Goal: Task Accomplishment & Management: Manage account settings

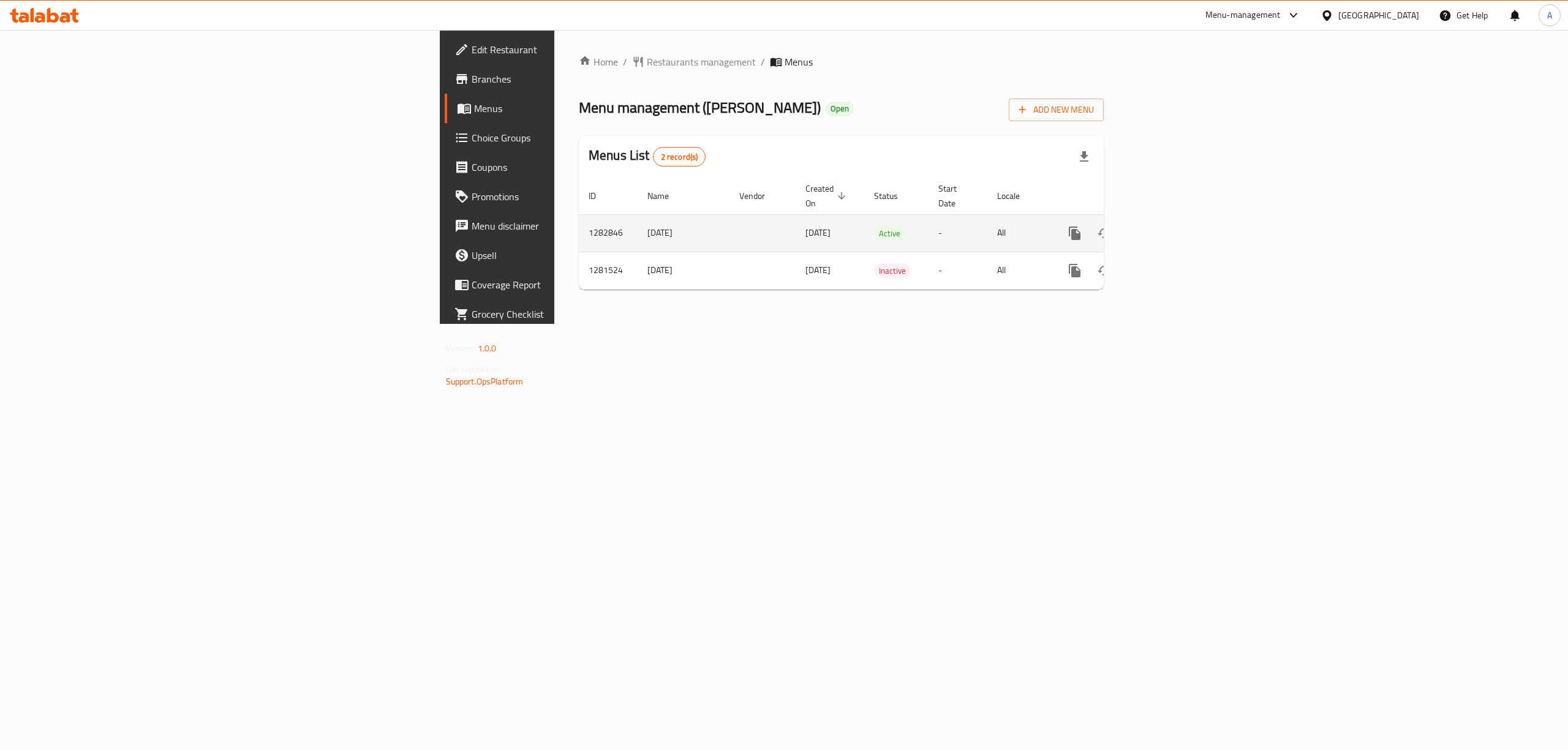
click at [1170, 226] on icon "enhanced table" at bounding box center [1163, 233] width 15 height 15
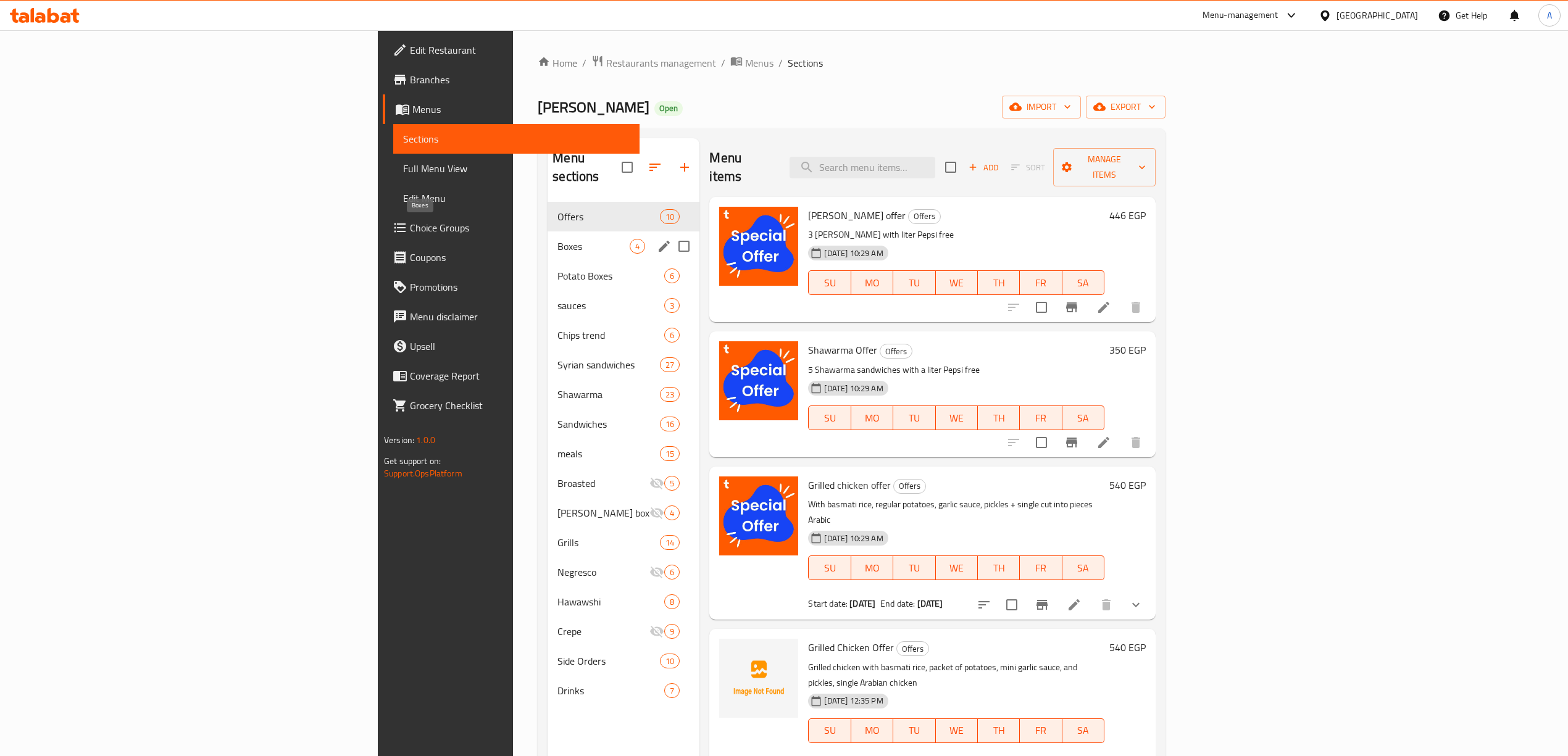
click at [558, 239] on span "Boxes" at bounding box center [594, 246] width 72 height 15
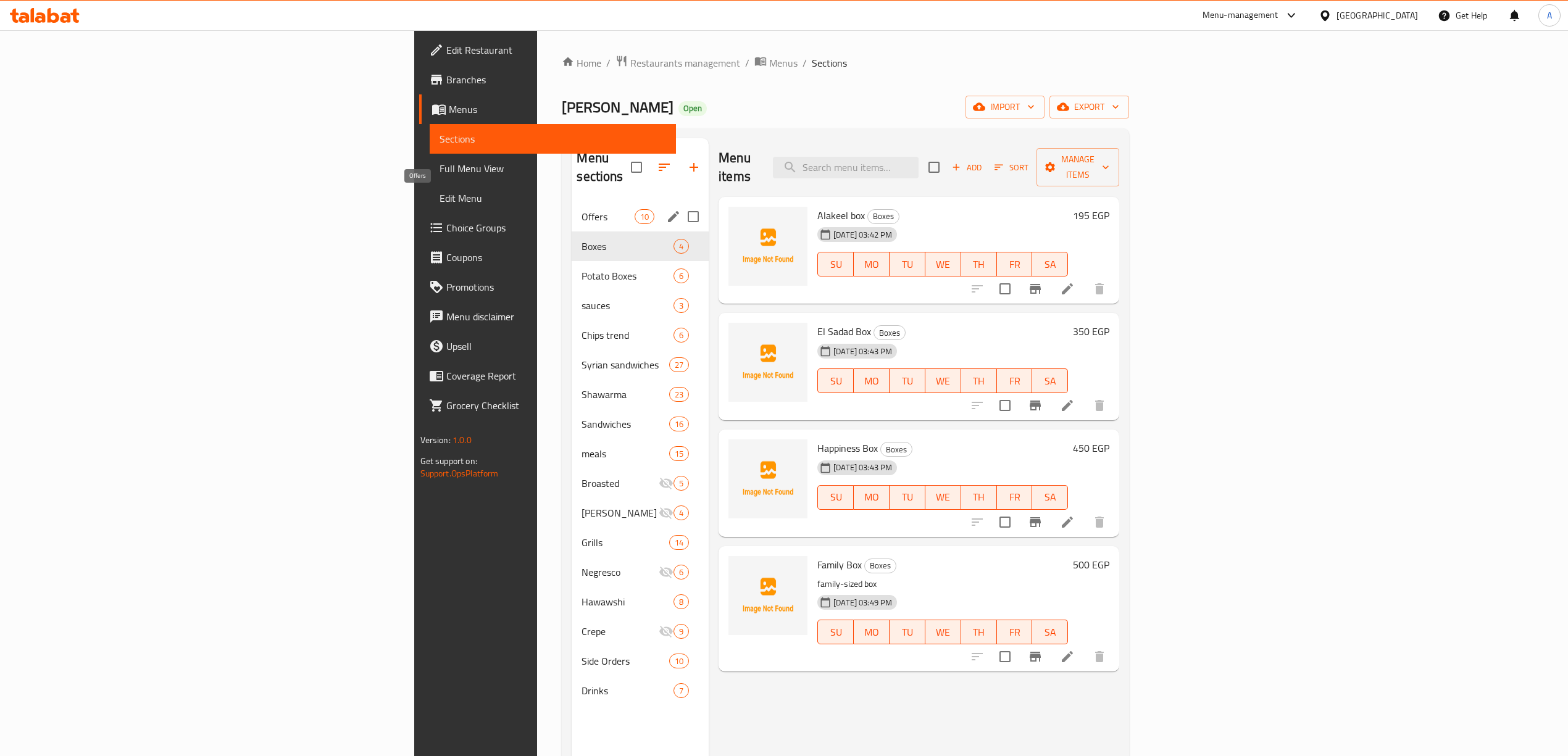
click at [582, 209] on span "Offers" at bounding box center [607, 217] width 52 height 15
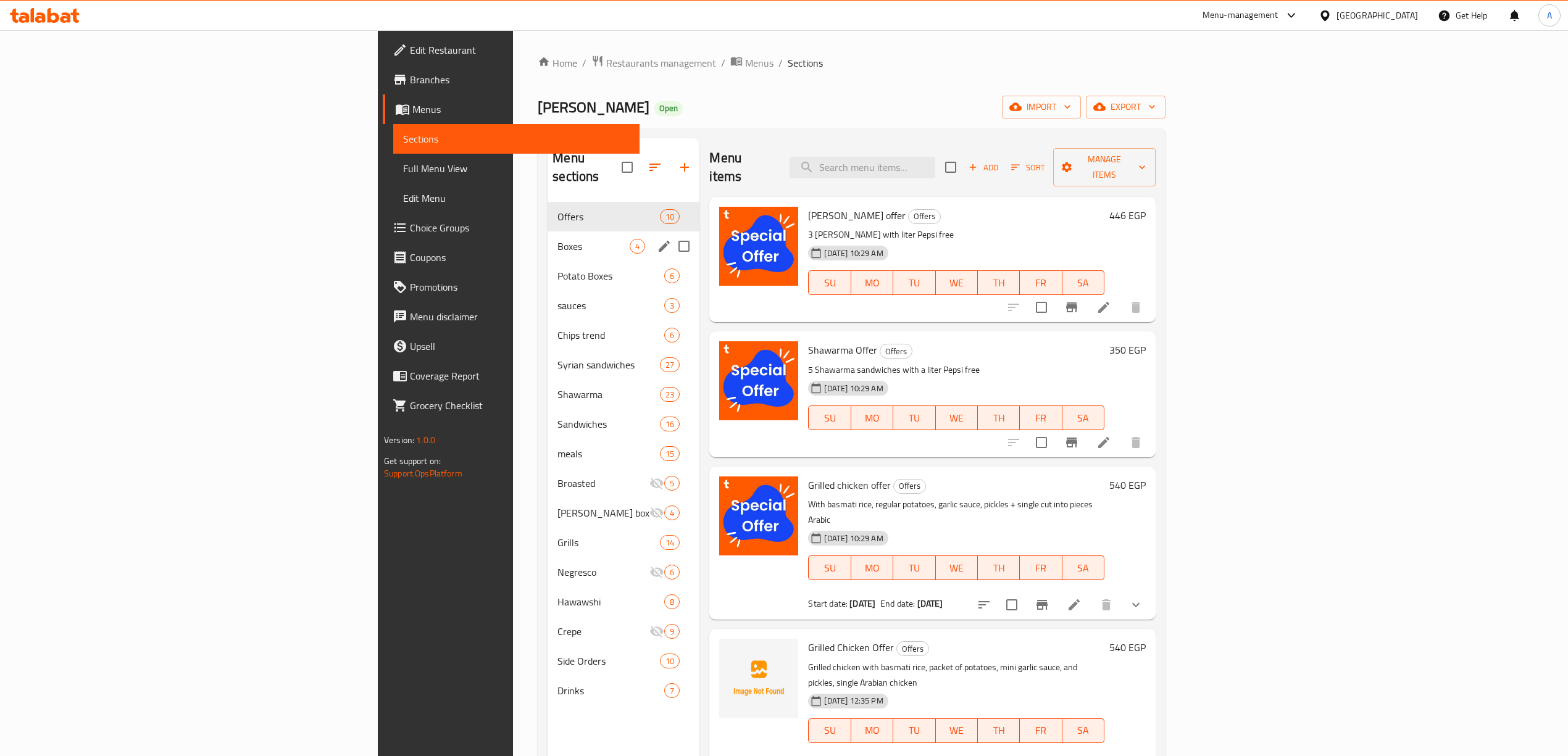
click at [558, 239] on span "Boxes" at bounding box center [594, 246] width 72 height 15
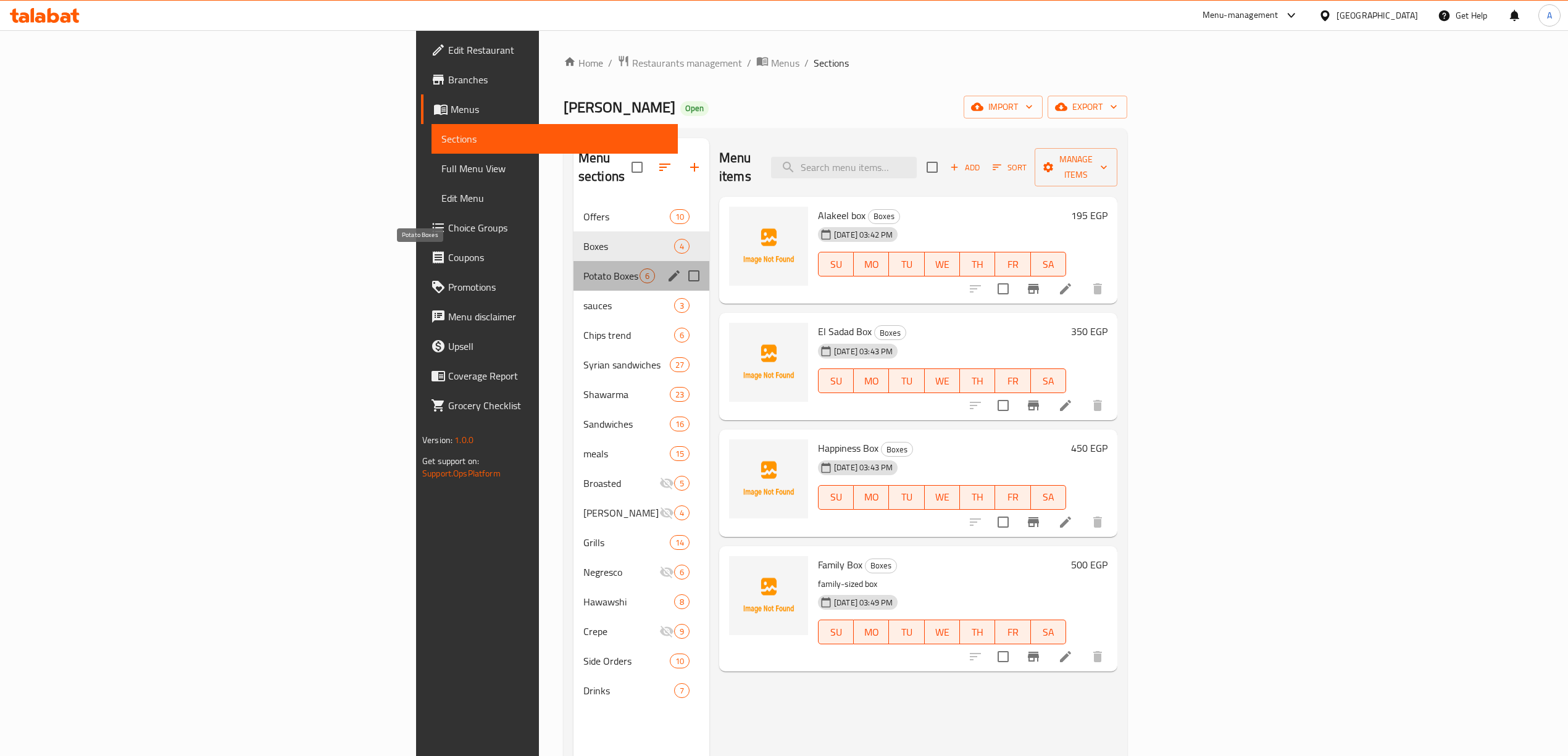
click at [583, 268] on span "Potato Boxes" at bounding box center [611, 276] width 56 height 15
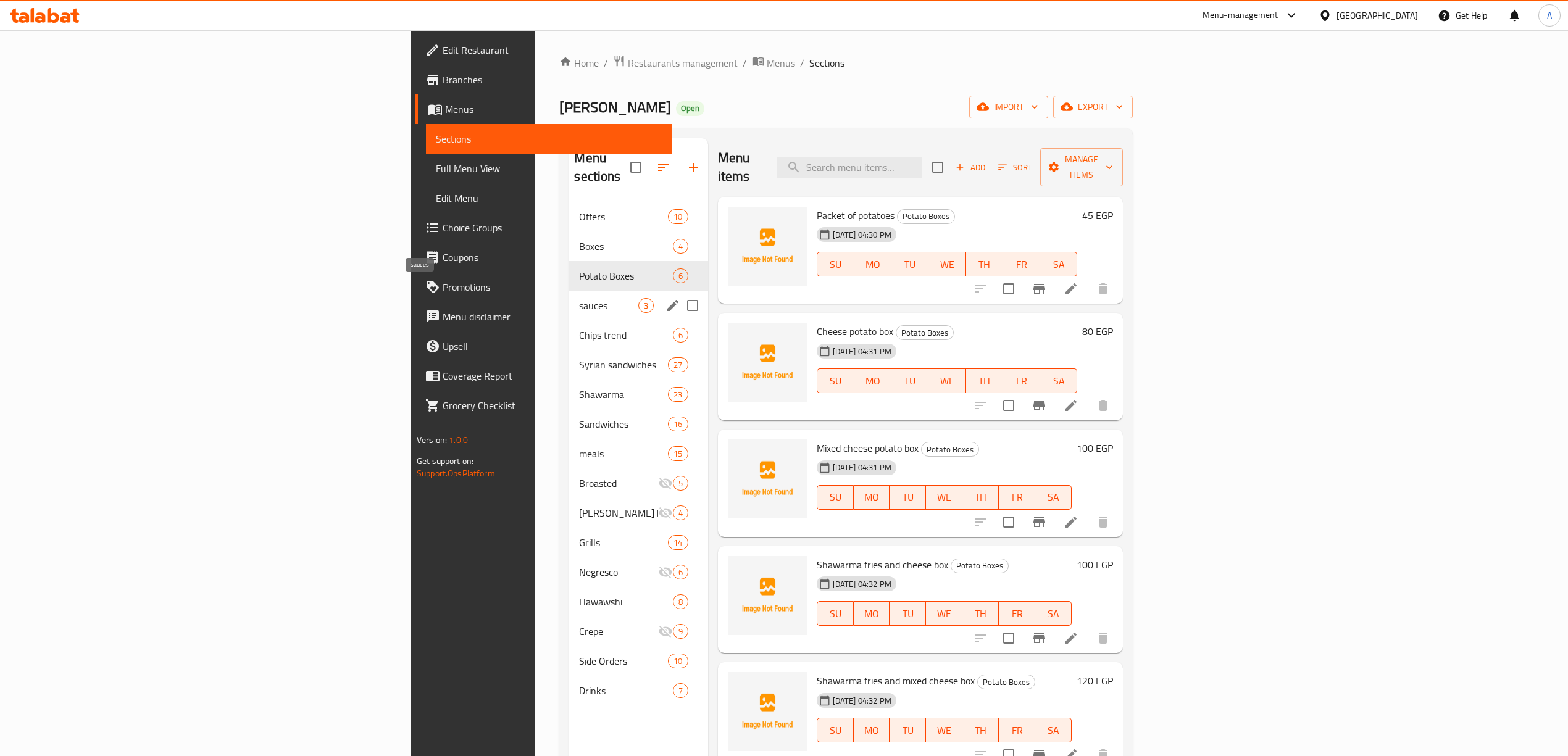
click at [579, 298] on span "sauces" at bounding box center [608, 305] width 58 height 15
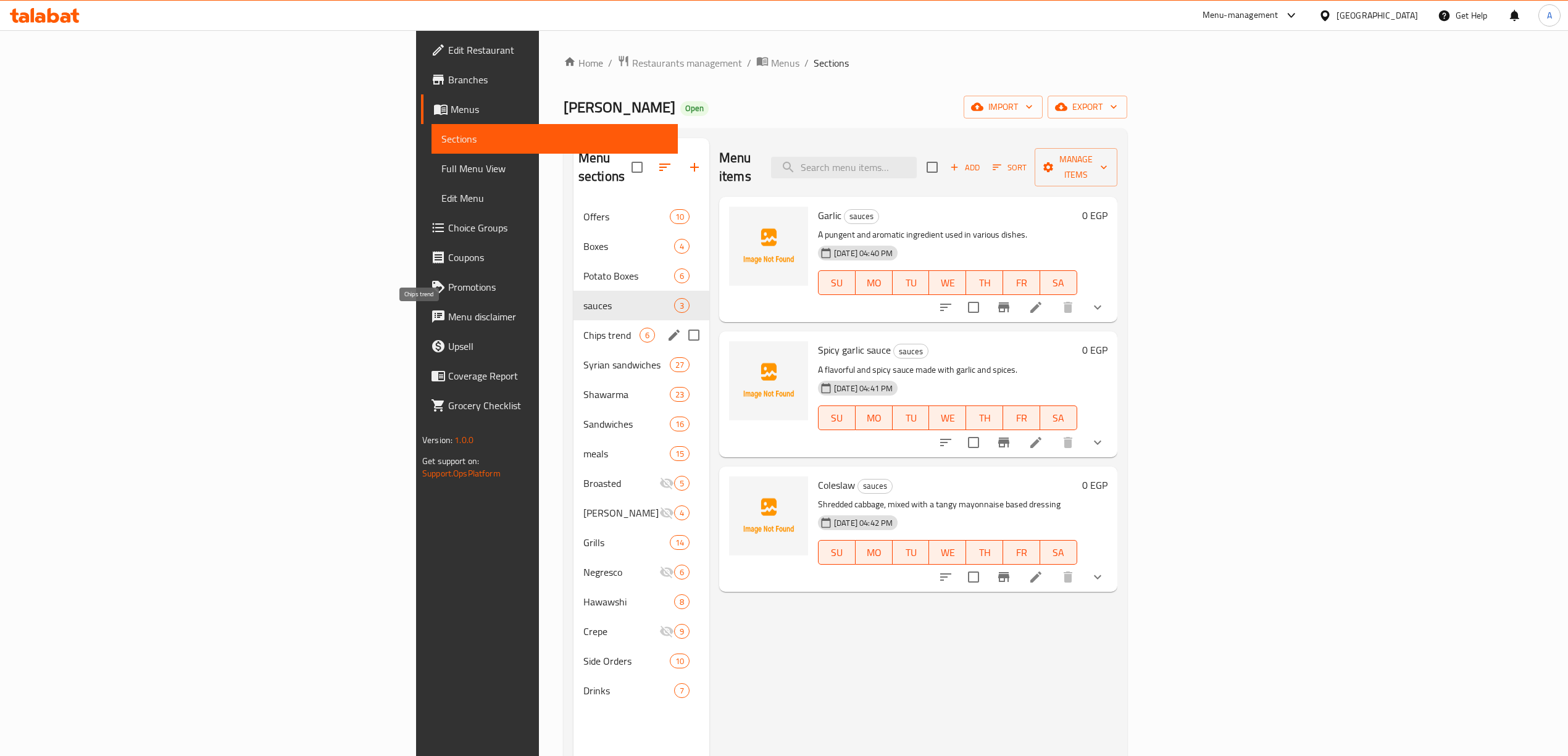
click at [583, 327] on span "Chips trend" at bounding box center [611, 335] width 56 height 15
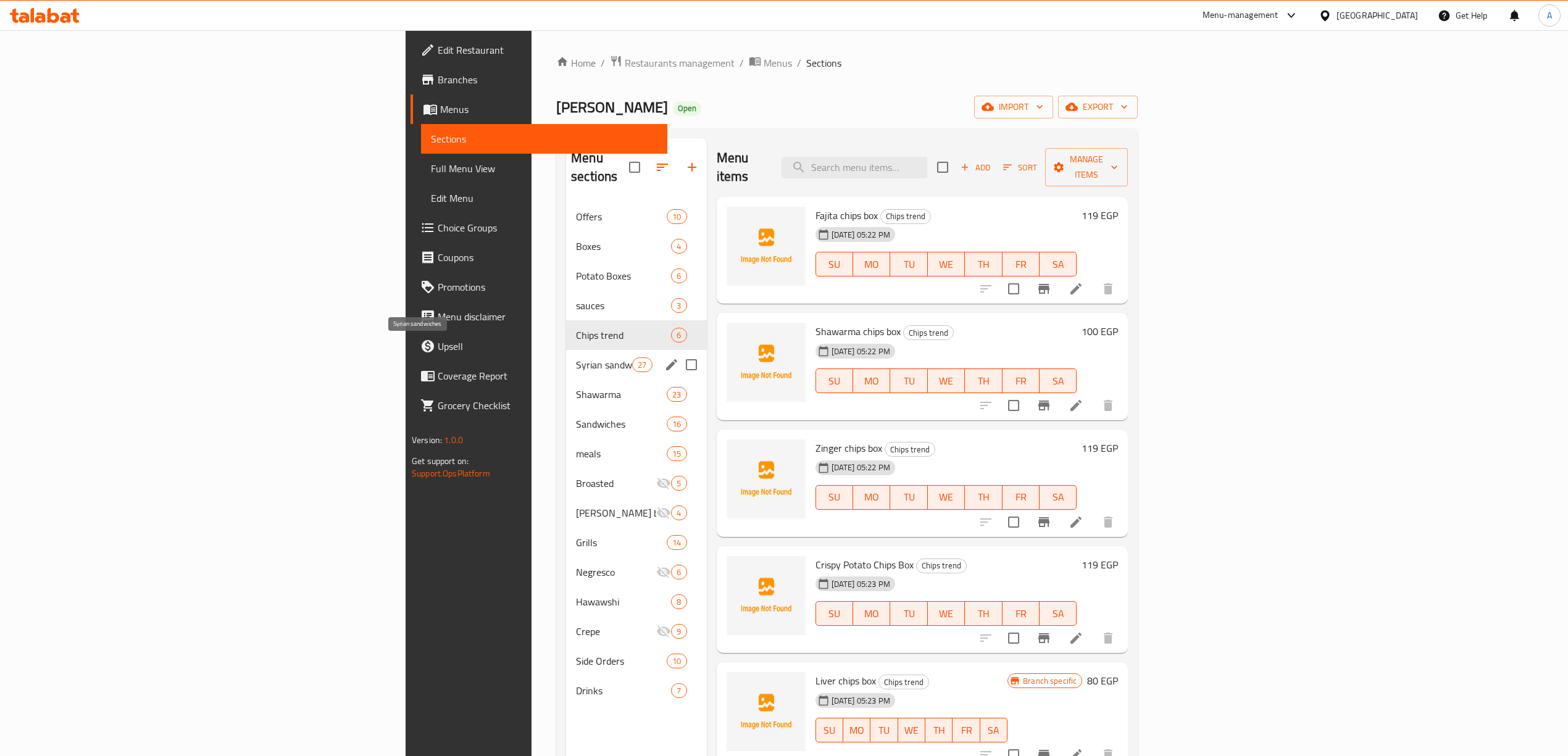
click at [576, 358] on span "Syrian sandwiches" at bounding box center [604, 365] width 56 height 15
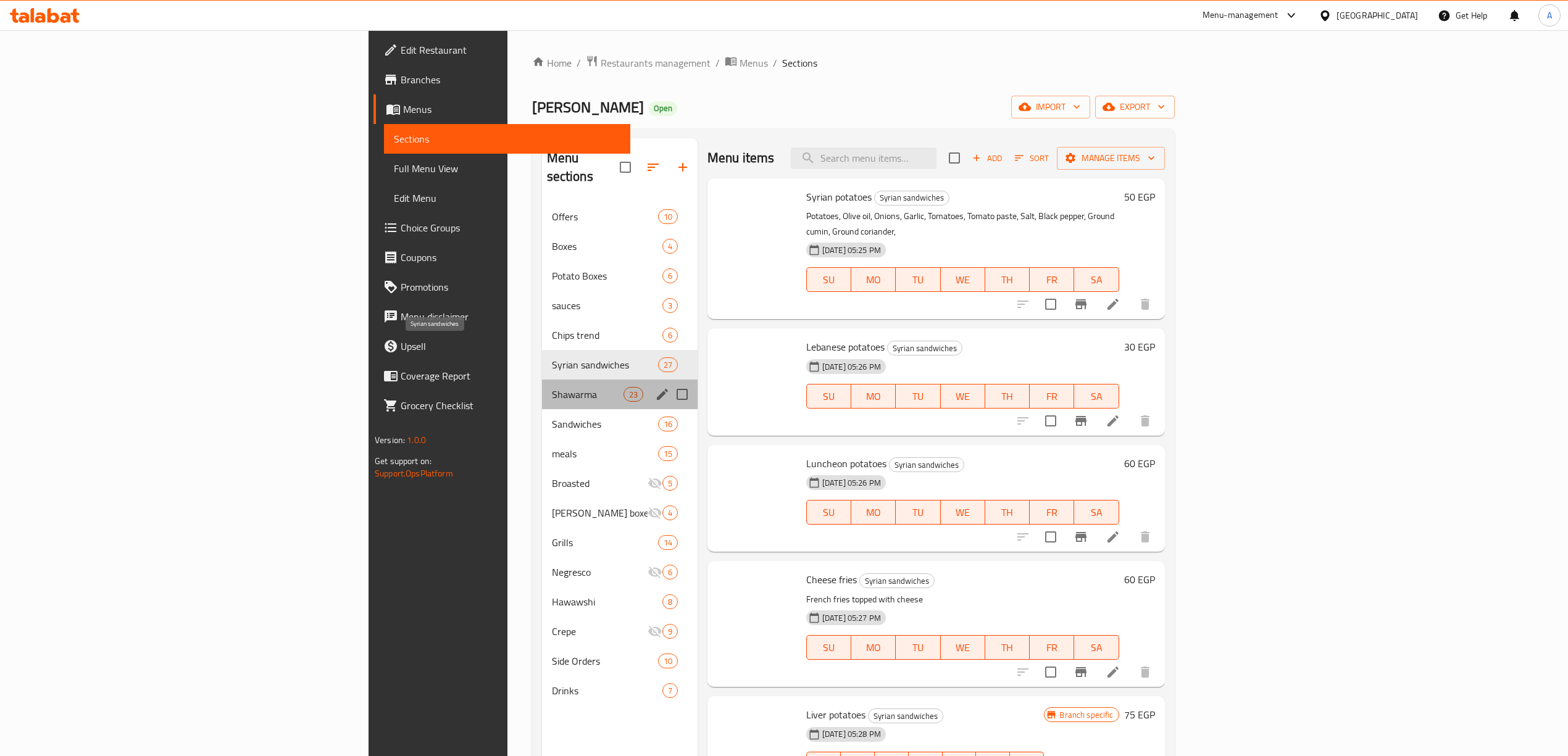
click at [552, 387] on span "Shawarma" at bounding box center [588, 395] width 72 height 15
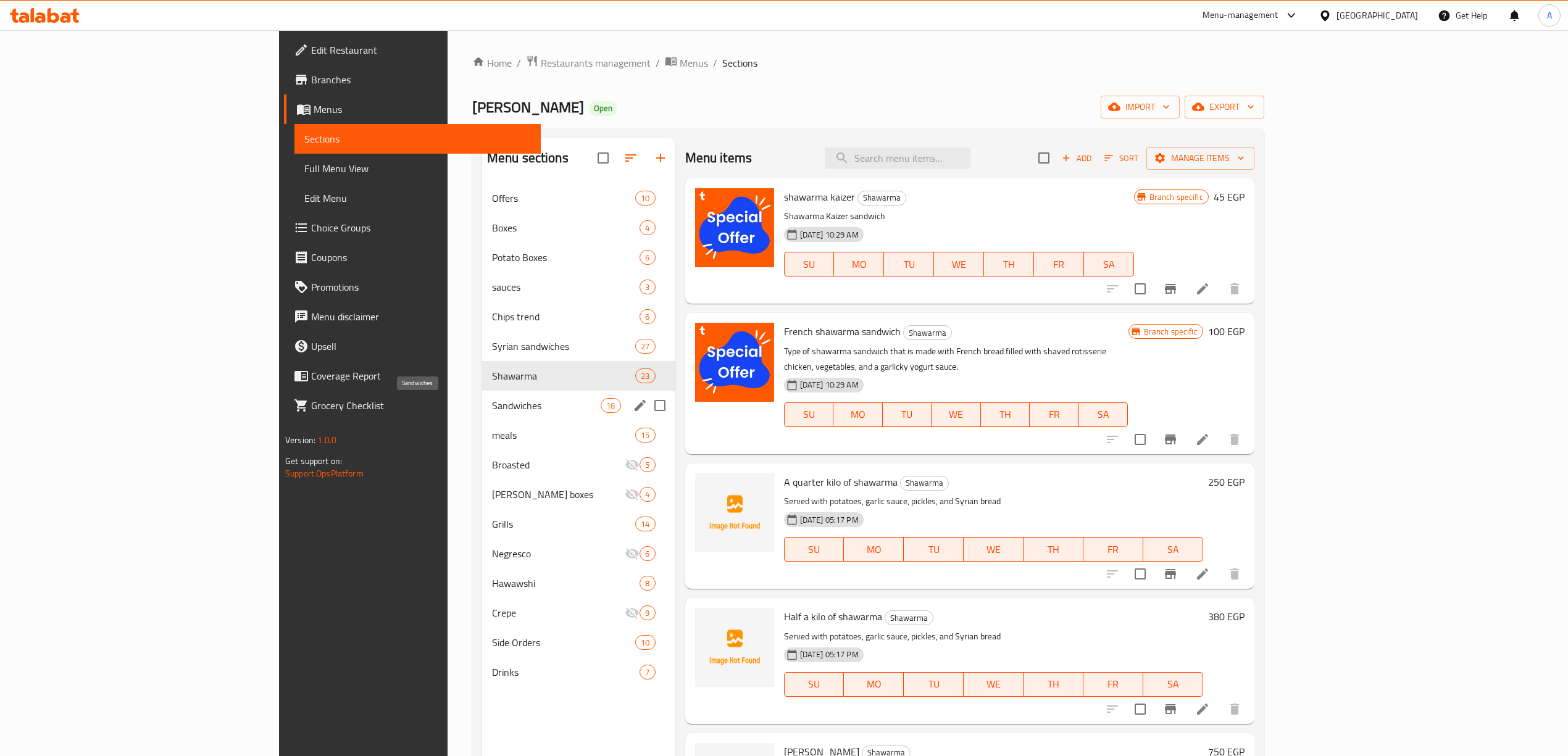
click at [492, 408] on span "Sandwiches" at bounding box center [546, 405] width 109 height 15
click at [492, 430] on span "meals" at bounding box center [564, 435] width 143 height 15
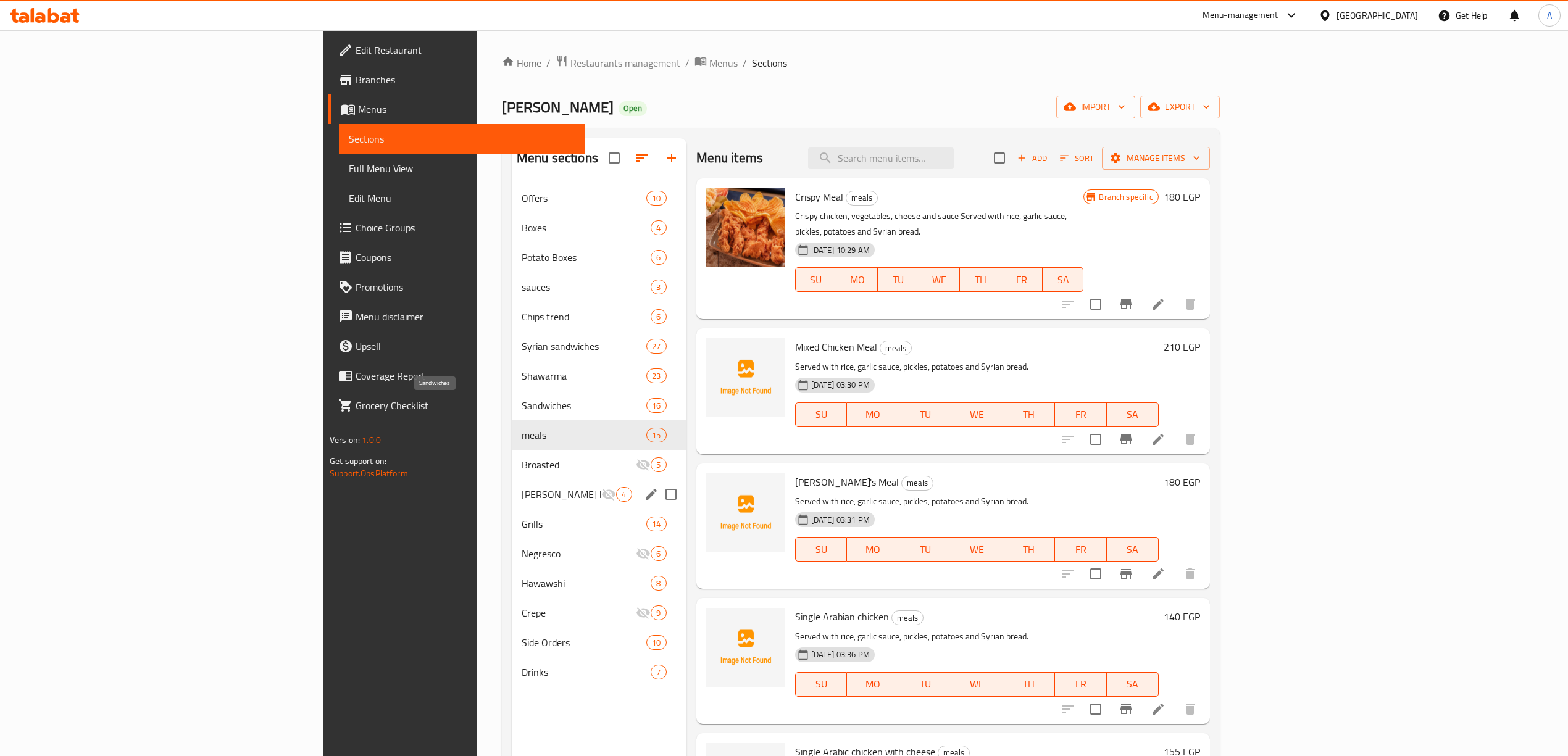
click at [522, 464] on span "Broasted" at bounding box center [579, 465] width 115 height 15
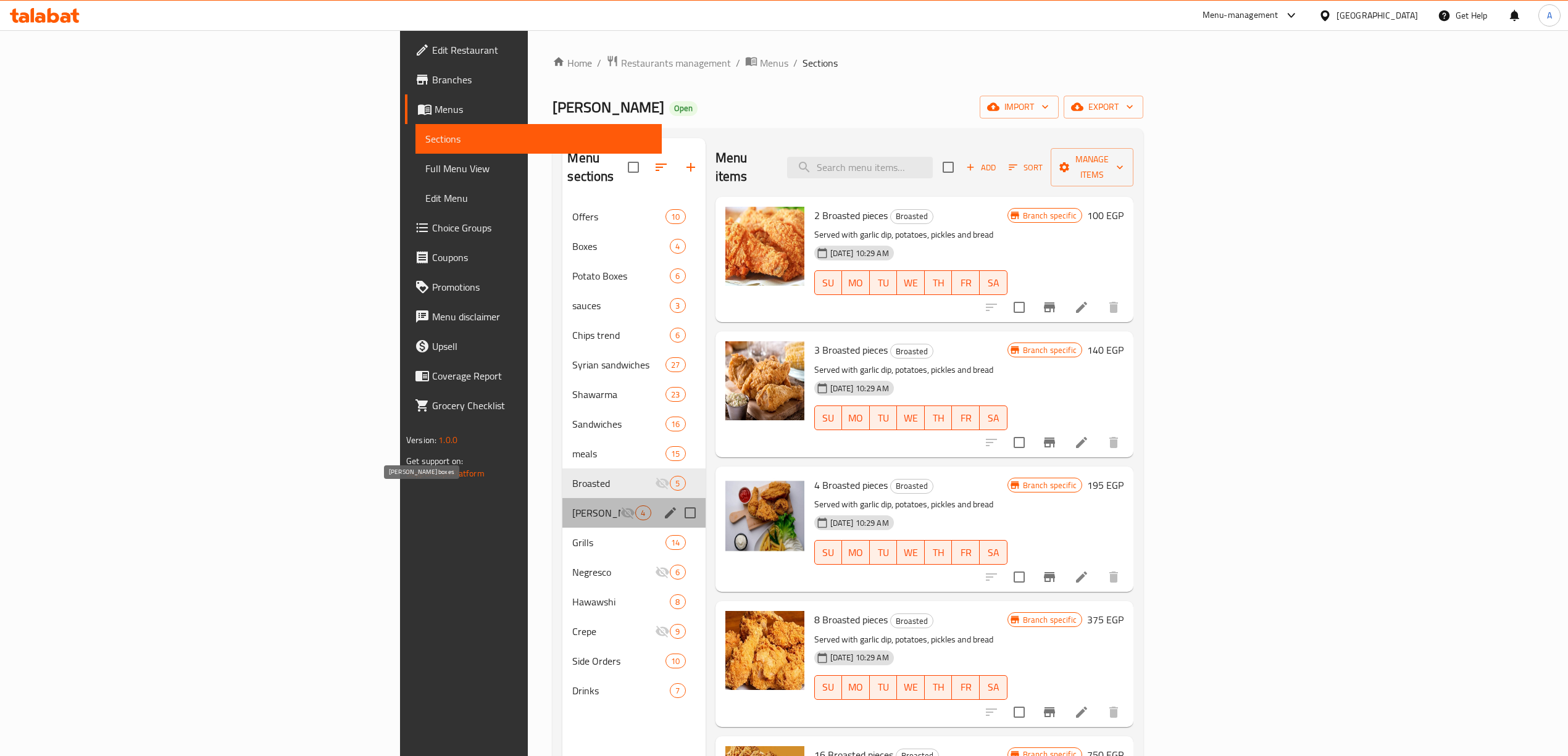
click at [572, 505] on span "[PERSON_NAME] boxes" at bounding box center [596, 513] width 48 height 15
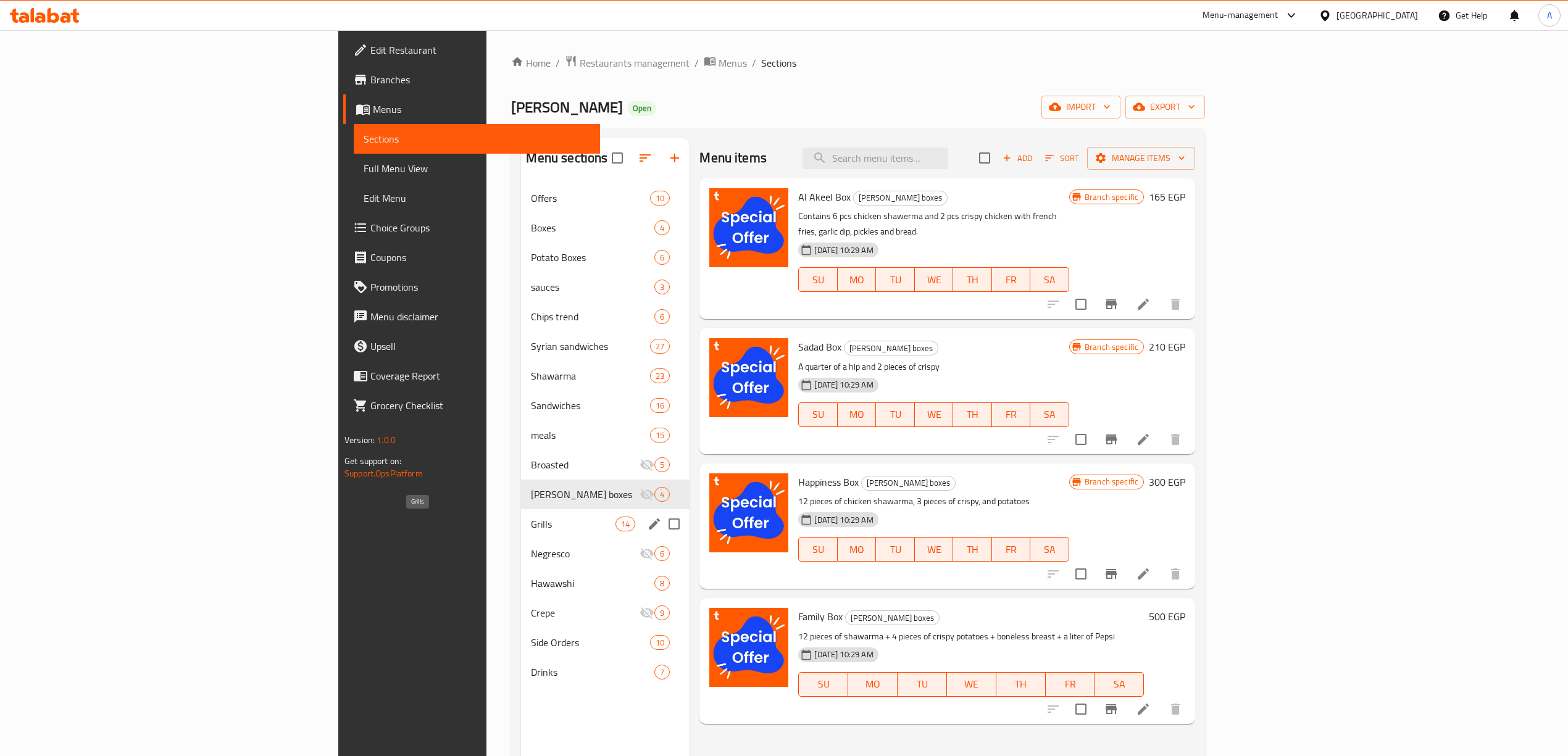
click at [531, 529] on span "Grills" at bounding box center [573, 524] width 85 height 15
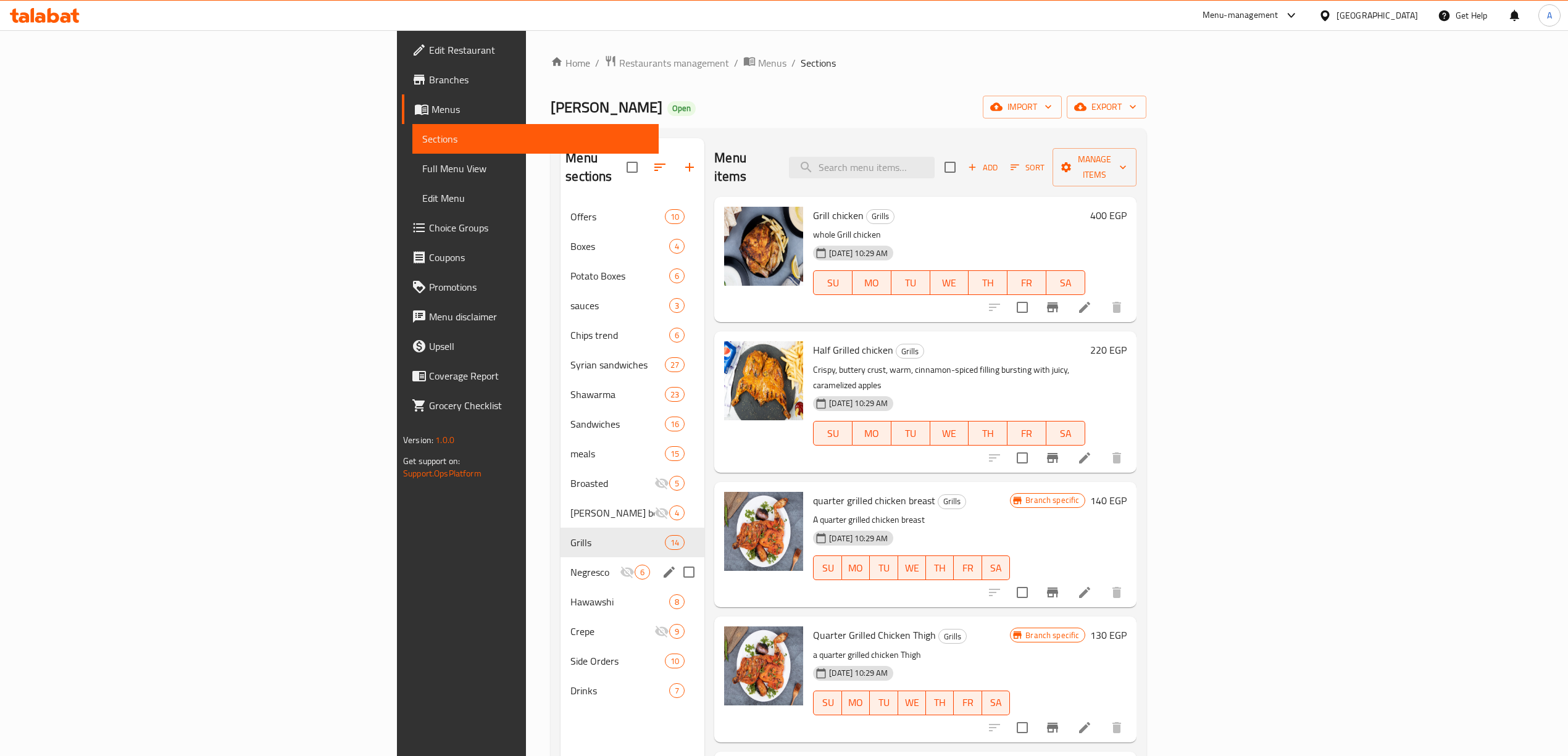
click at [561, 566] on div "Negresco 6" at bounding box center [632, 572] width 144 height 30
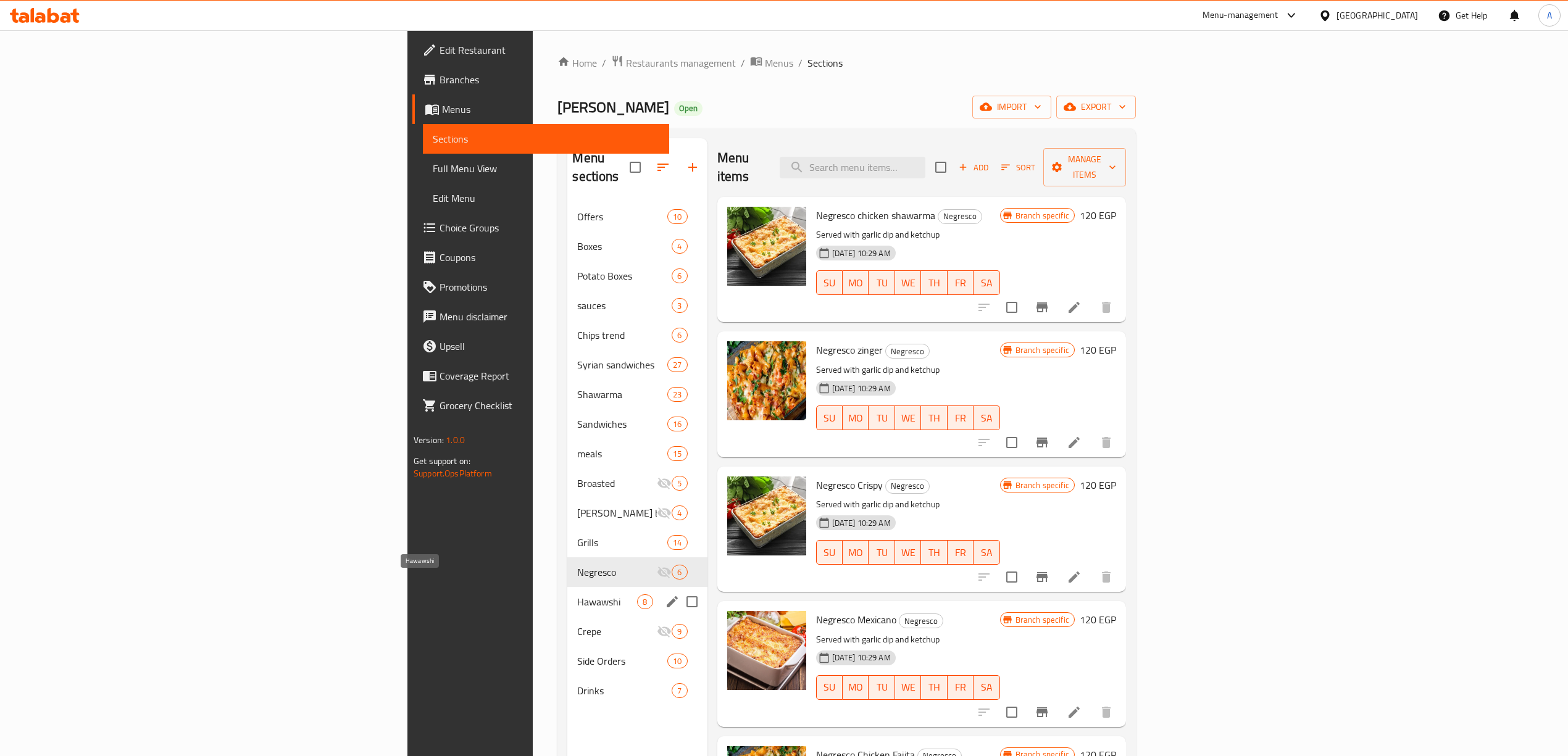
click at [577, 594] on span "Hawawshi" at bounding box center [607, 602] width 60 height 15
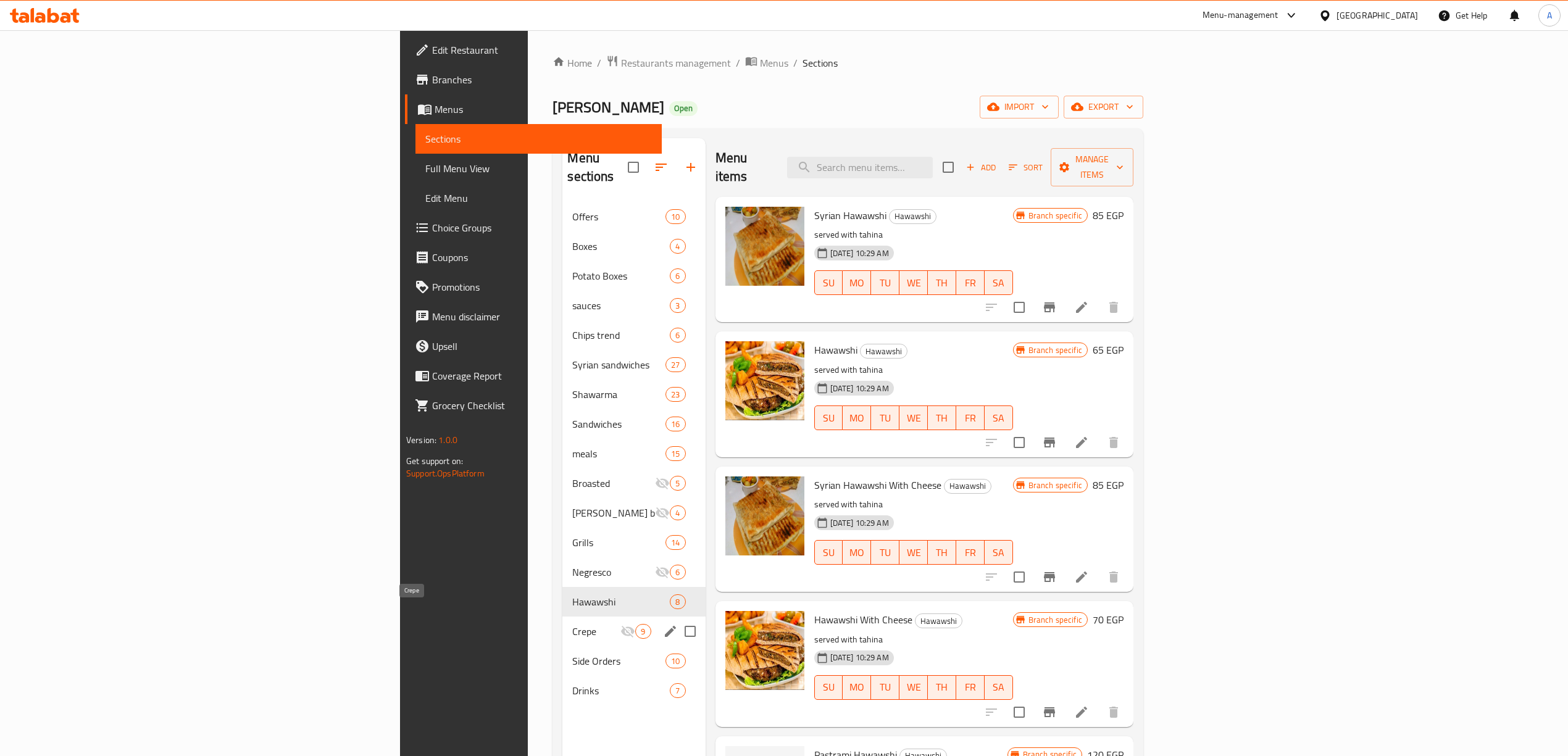
click at [572, 624] on span "Crepe" at bounding box center [596, 632] width 48 height 15
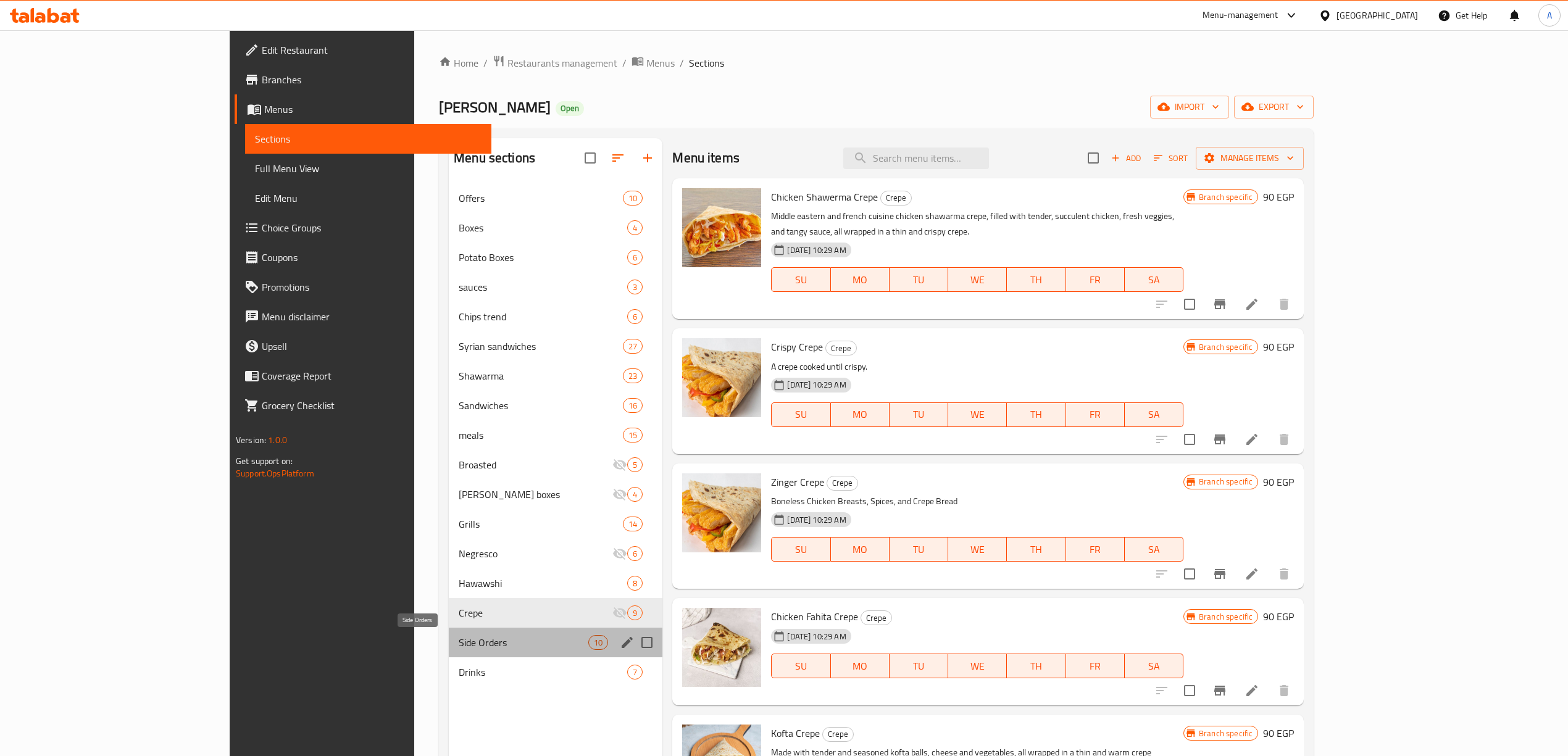
click at [459, 645] on span "Side Orders" at bounding box center [524, 642] width 130 height 15
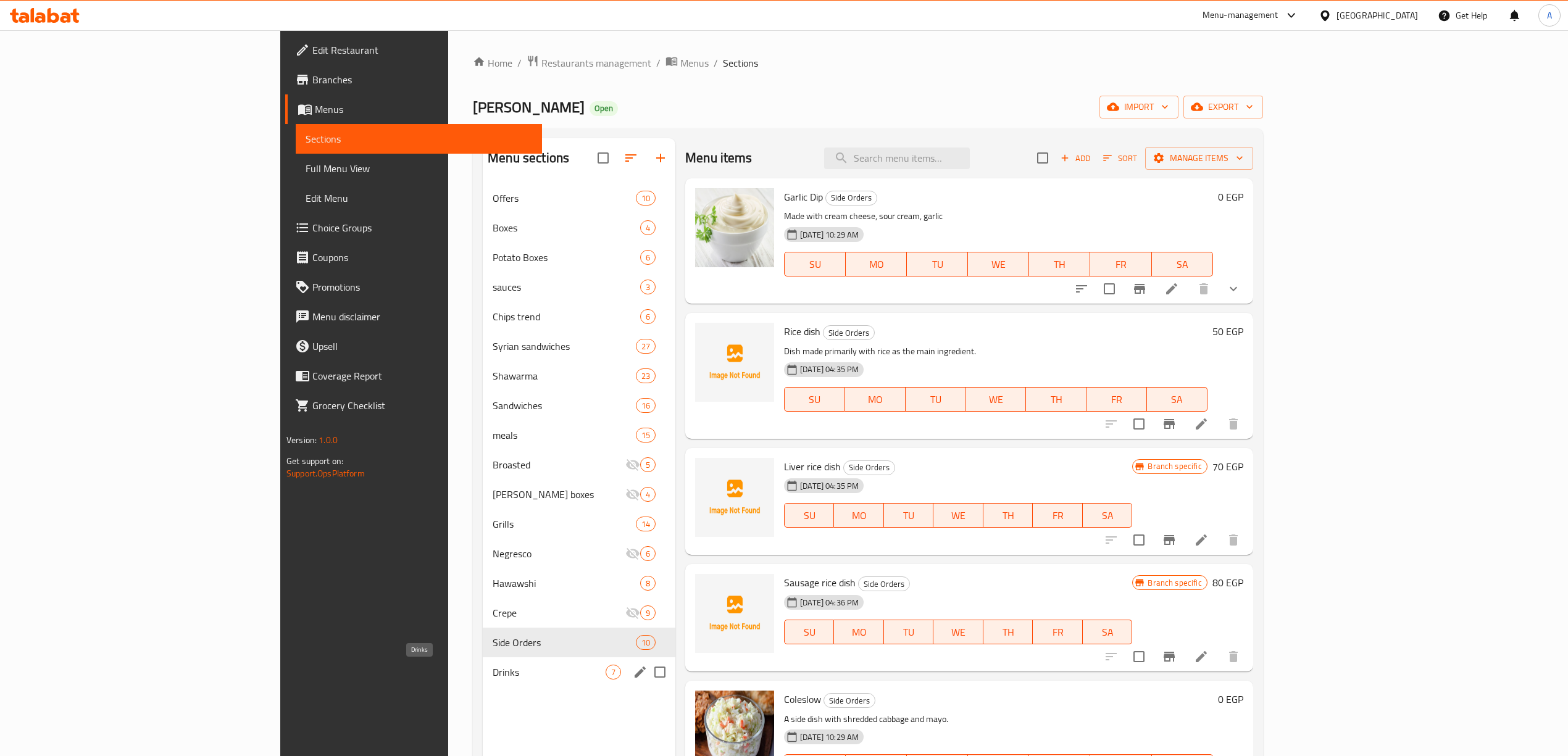
click at [493, 672] on span "Drinks" at bounding box center [549, 672] width 113 height 15
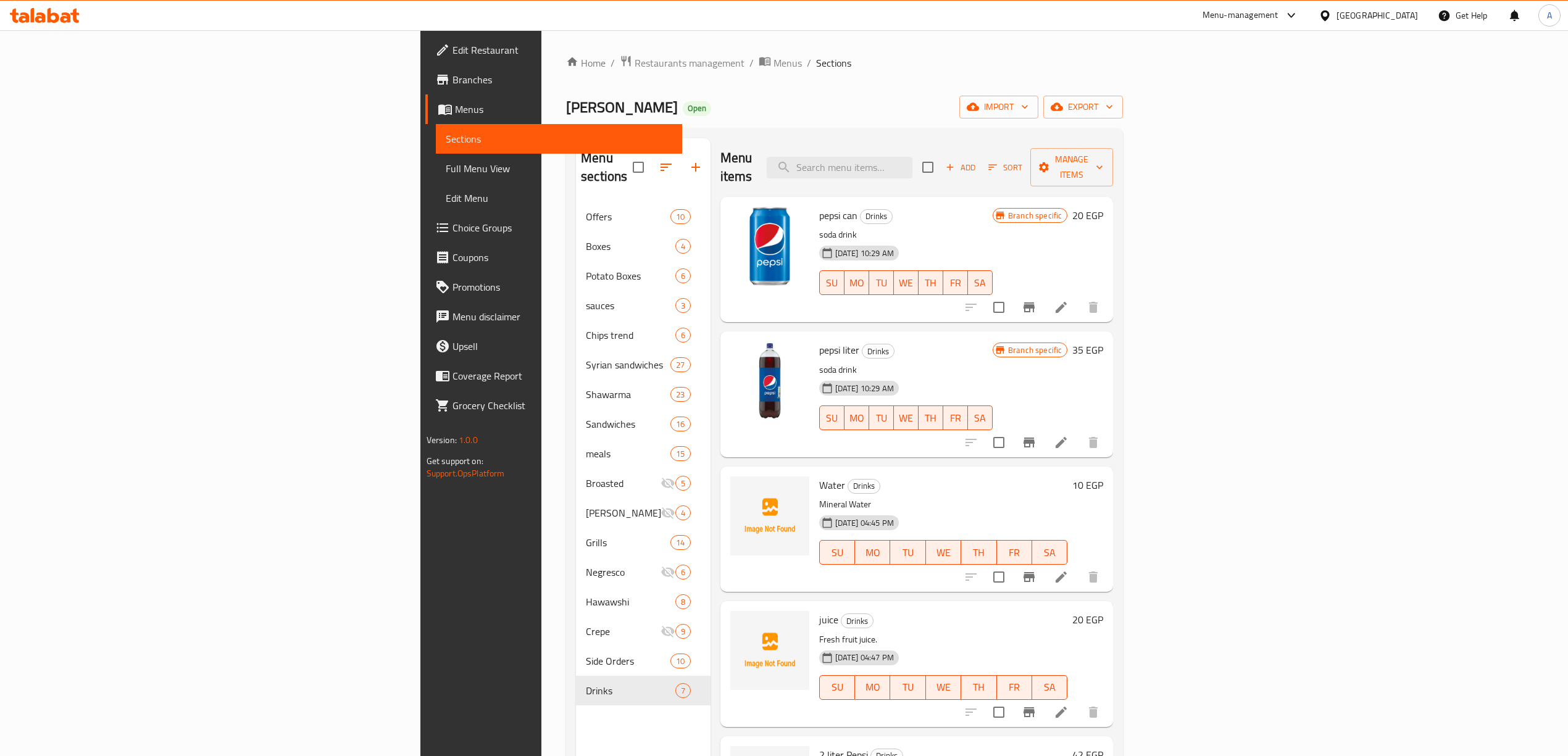
click at [769, 97] on div "[PERSON_NAME] Open import export" at bounding box center [844, 107] width 557 height 23
click at [426, 63] on link "Edit Restaurant" at bounding box center [554, 50] width 257 height 30
